Goal: Information Seeking & Learning: Compare options

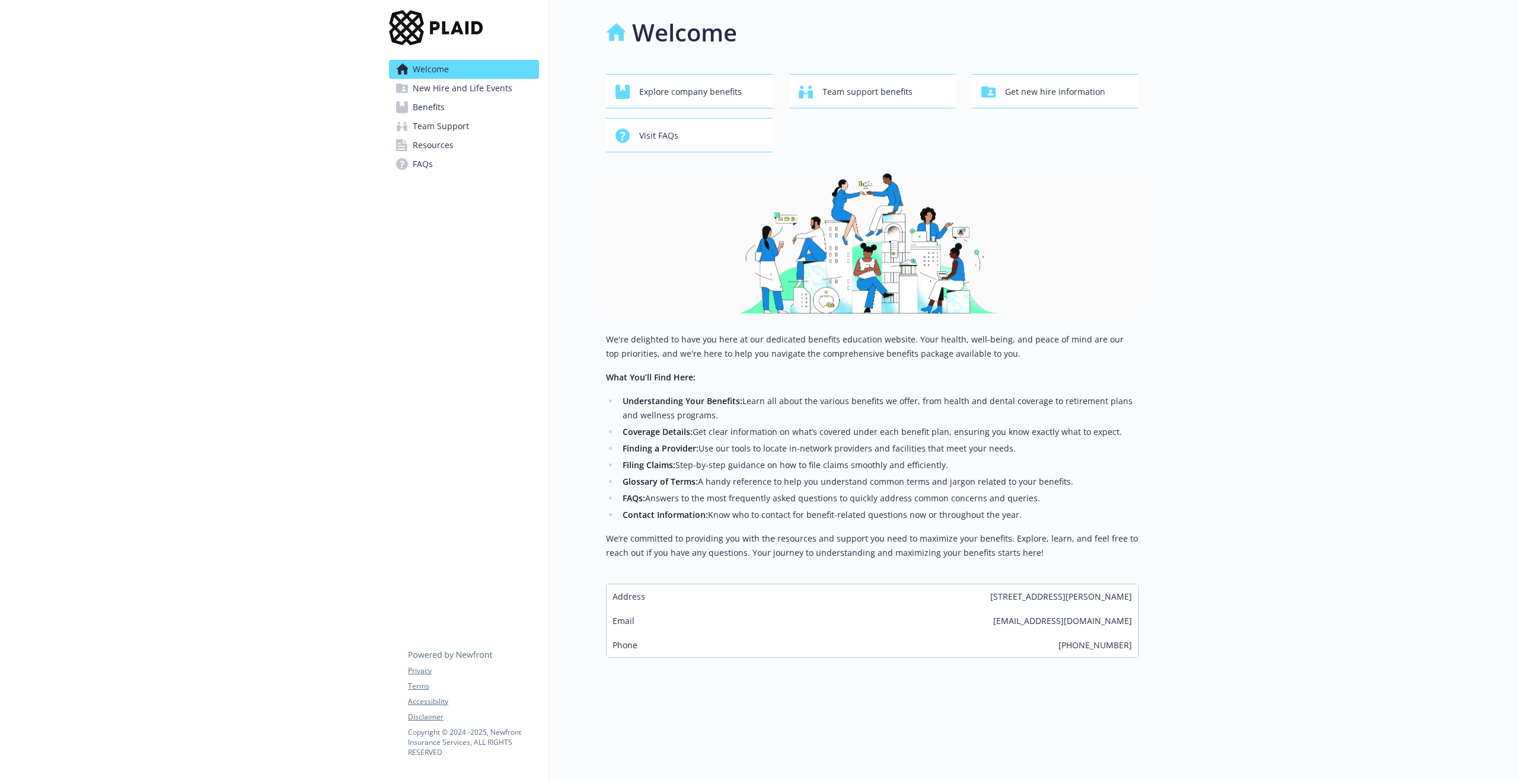
click at [433, 110] on span "Benefits" at bounding box center [429, 107] width 32 height 19
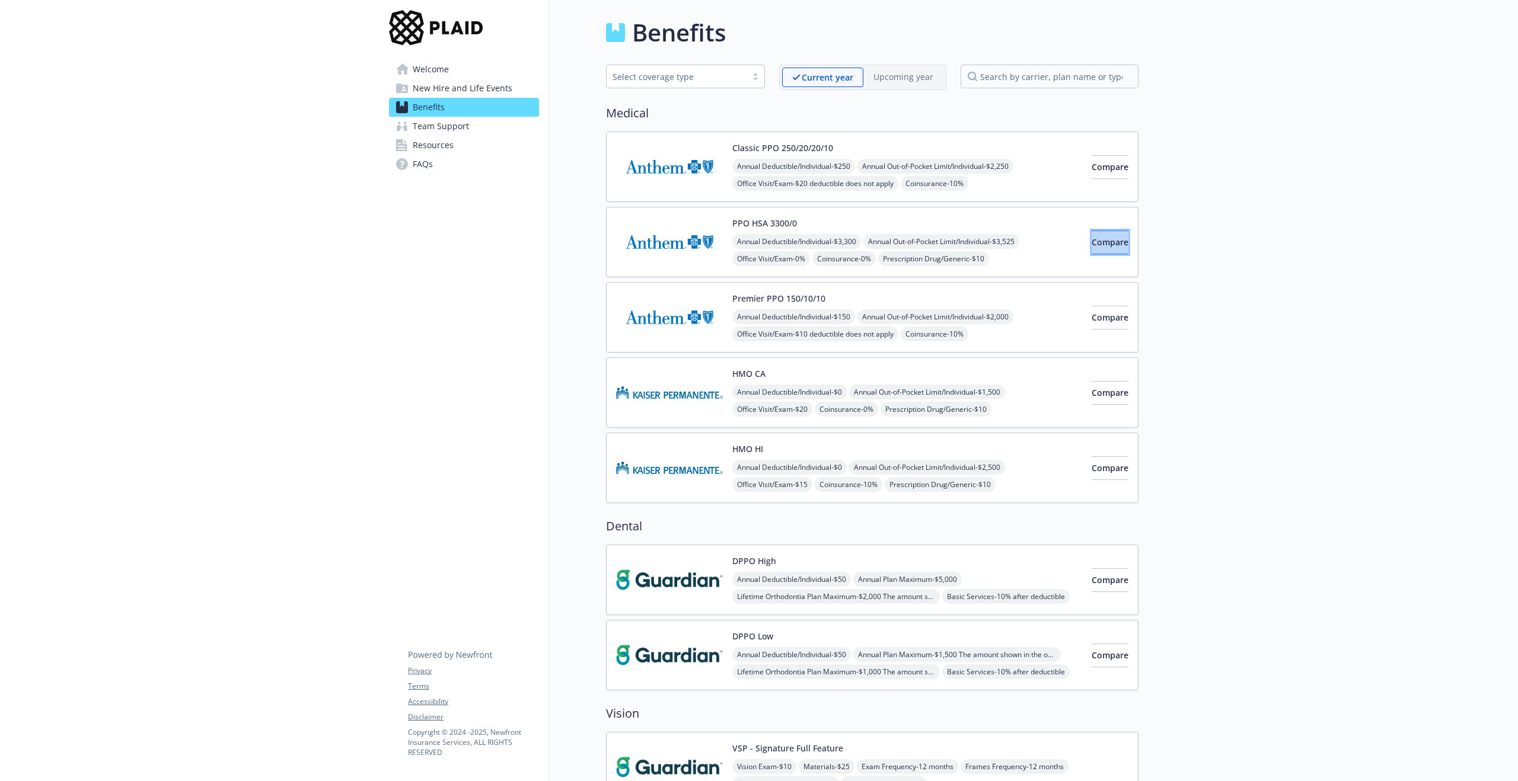
click at [1091, 250] on button "Compare" at bounding box center [1109, 243] width 37 height 24
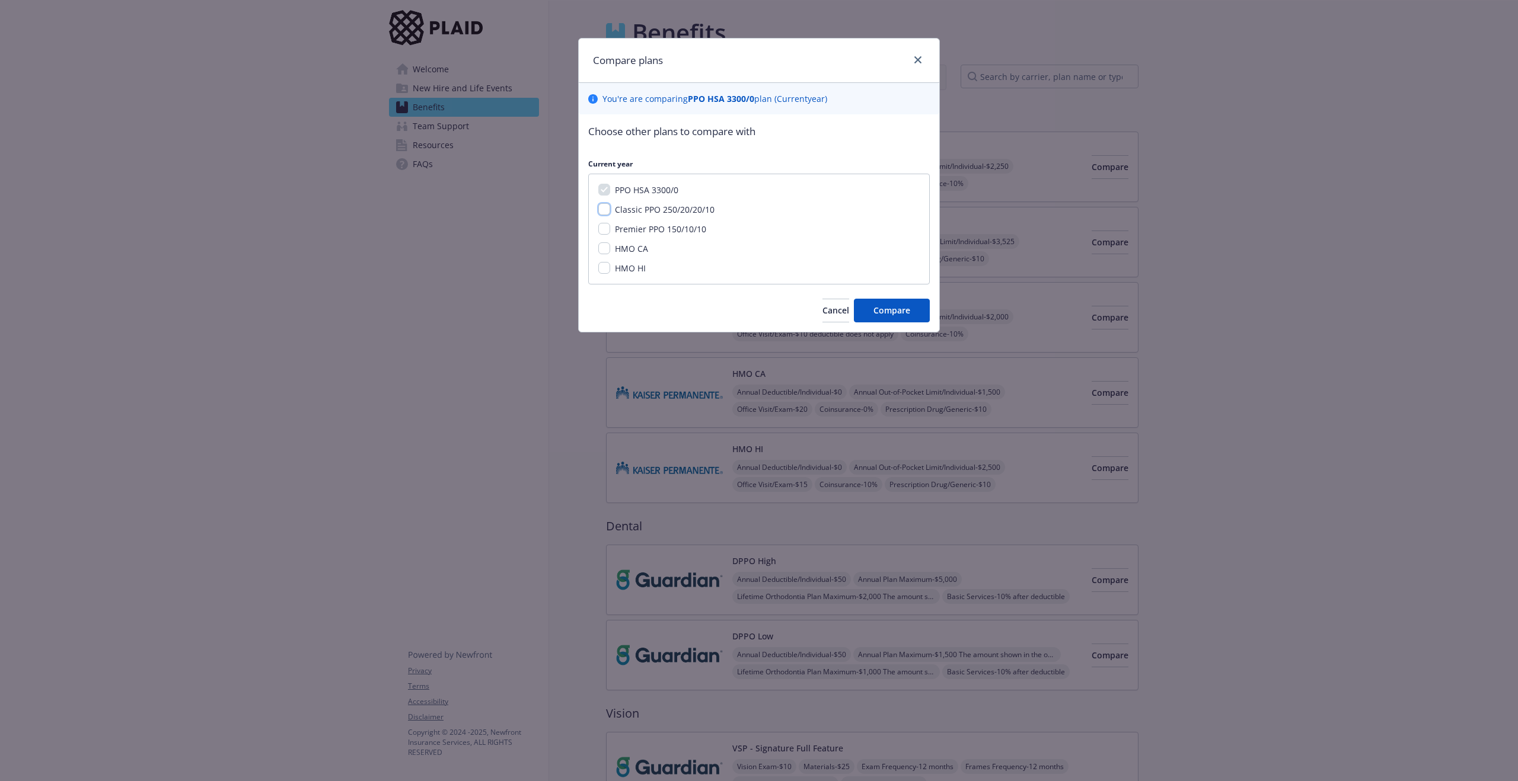
click at [608, 207] on input "Classic PPO 250/20/20/10" at bounding box center [604, 209] width 12 height 12
checkbox input "true"
click at [605, 231] on input "Premier PPO 150/10/10" at bounding box center [604, 229] width 12 height 12
checkbox input "true"
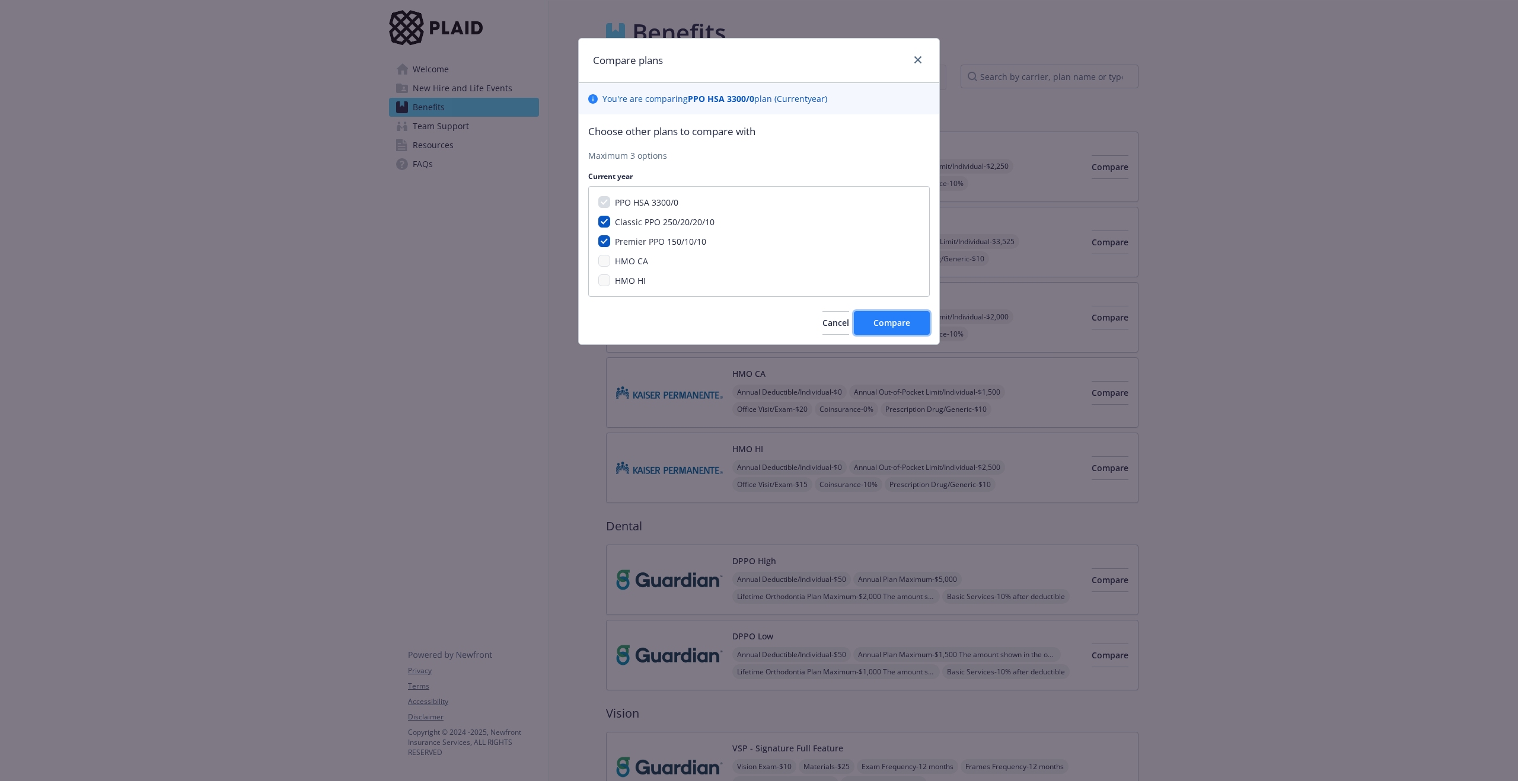
click at [900, 326] on span "Compare" at bounding box center [891, 322] width 37 height 11
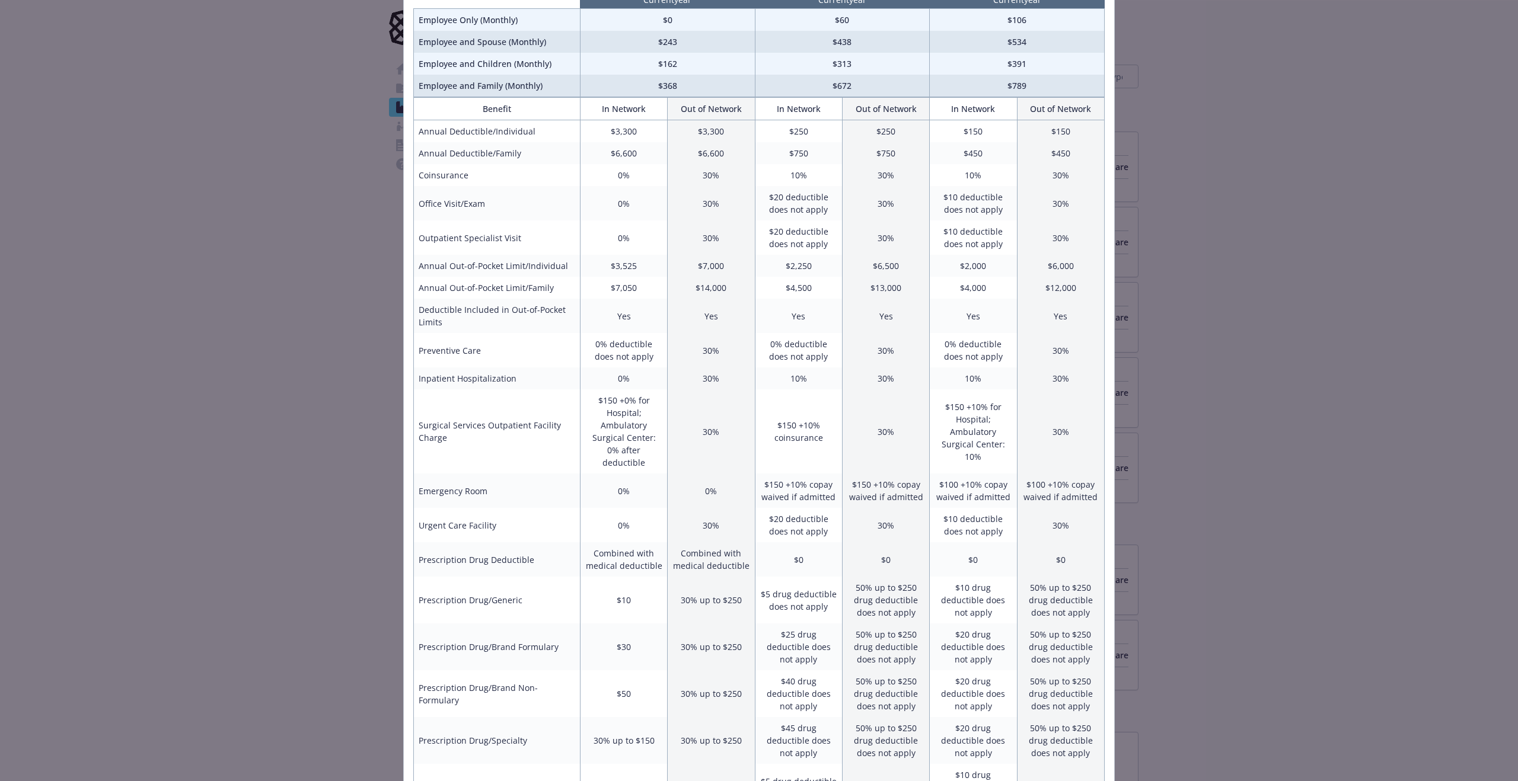
scroll to position [57, 0]
